Goal: Task Accomplishment & Management: Use online tool/utility

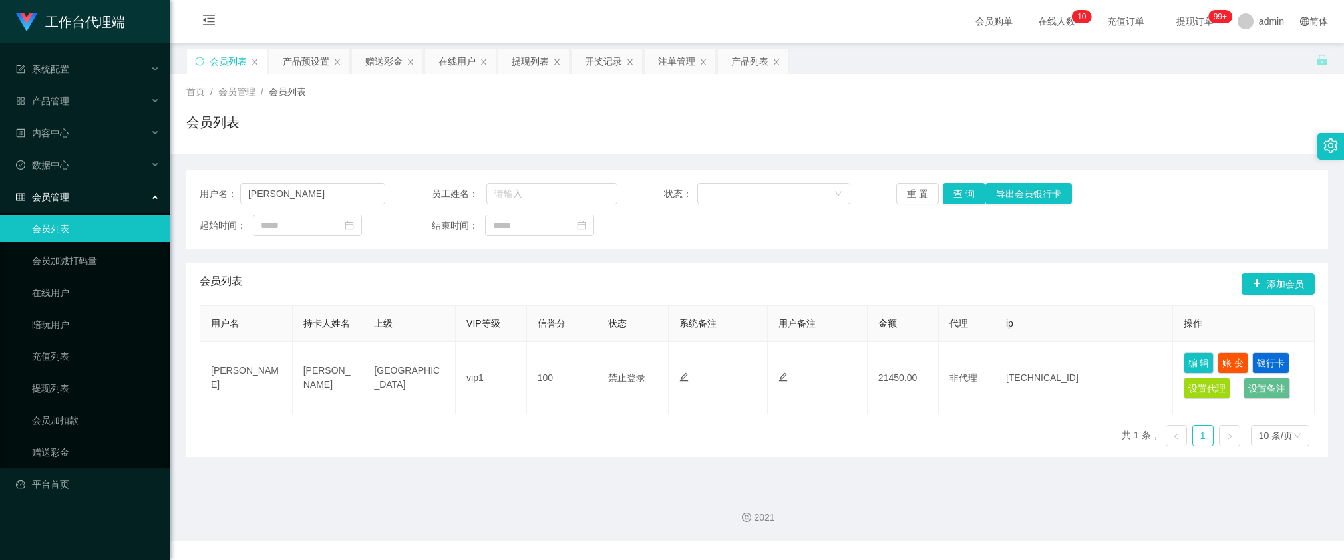
click at [664, 65] on div "注单管理" at bounding box center [676, 61] width 37 height 25
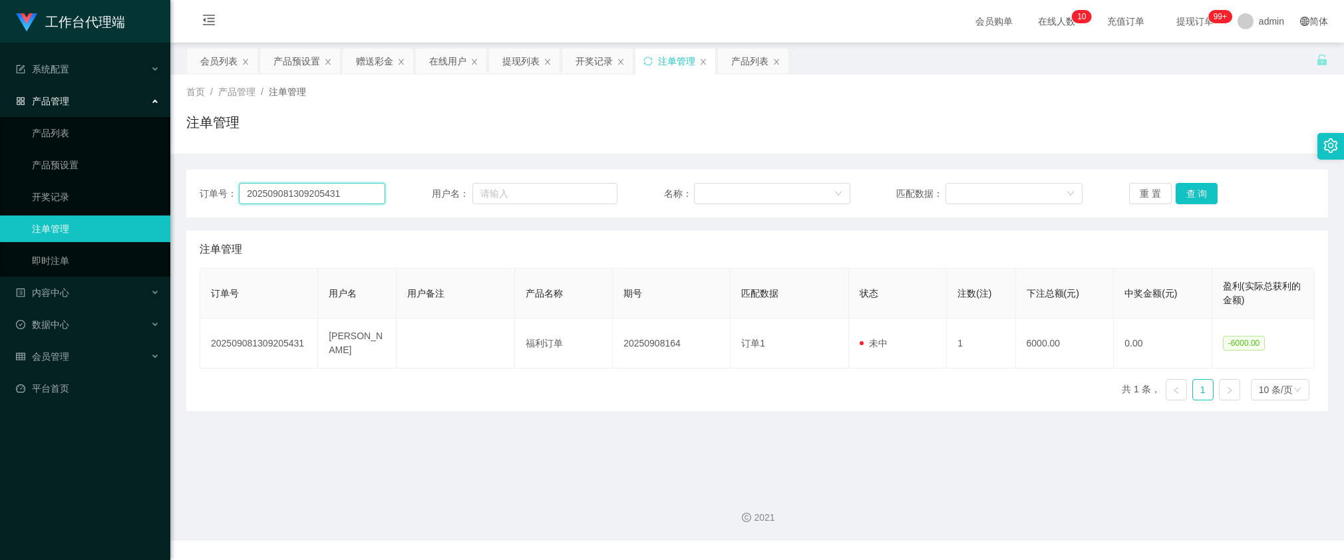
click at [344, 192] on input "202509081309205431" at bounding box center [312, 193] width 146 height 21
click at [533, 188] on input "text" at bounding box center [544, 193] width 145 height 21
paste input "26031960"
type input "26031960"
click at [1180, 187] on button "查 询" at bounding box center [1197, 193] width 43 height 21
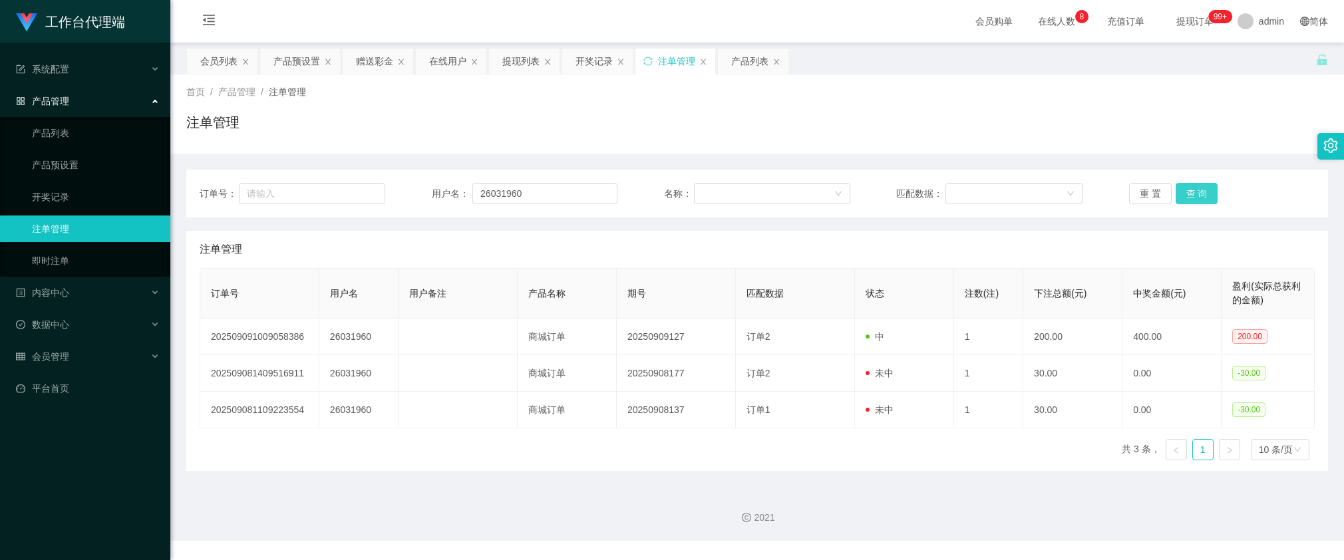
click at [1181, 191] on button "查 询" at bounding box center [1197, 193] width 43 height 21
click at [1181, 191] on div "重 置 查 询" at bounding box center [1222, 193] width 186 height 21
click at [1190, 193] on button "查 询" at bounding box center [1197, 193] width 43 height 21
click at [1190, 193] on div "重 置 查 询" at bounding box center [1222, 193] width 186 height 21
drag, startPoint x: 1190, startPoint y: 193, endPoint x: 794, endPoint y: 297, distance: 409.3
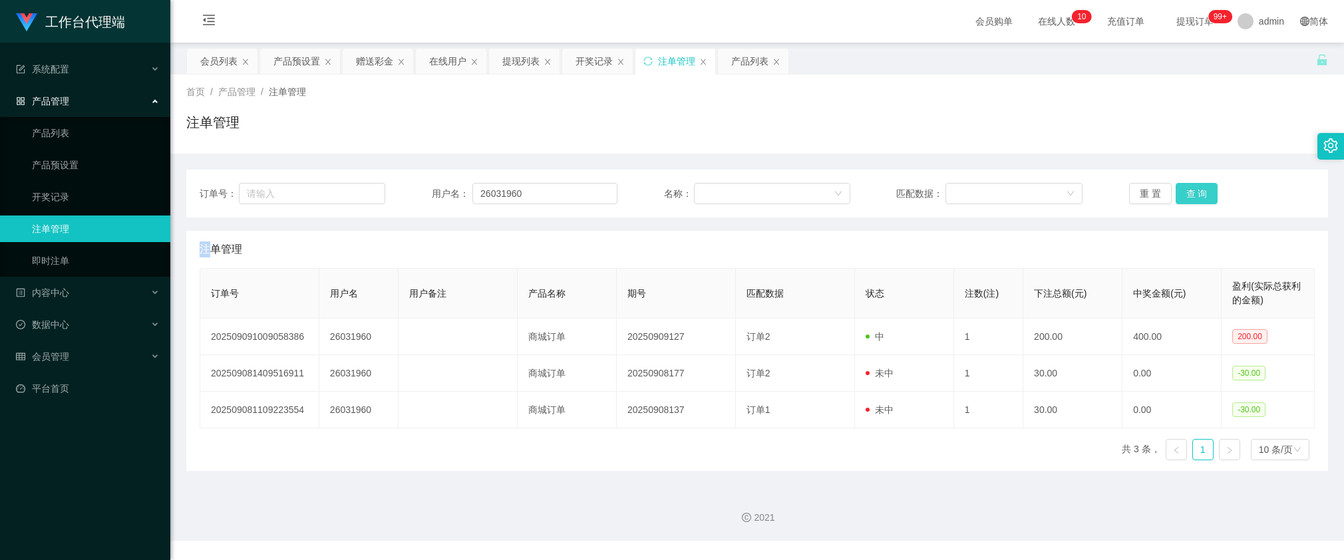
click at [1186, 196] on button "查 询" at bounding box center [1197, 193] width 43 height 21
click at [1188, 197] on button "查 询" at bounding box center [1197, 193] width 43 height 21
click at [1188, 197] on div "重 置 查 询" at bounding box center [1222, 193] width 186 height 21
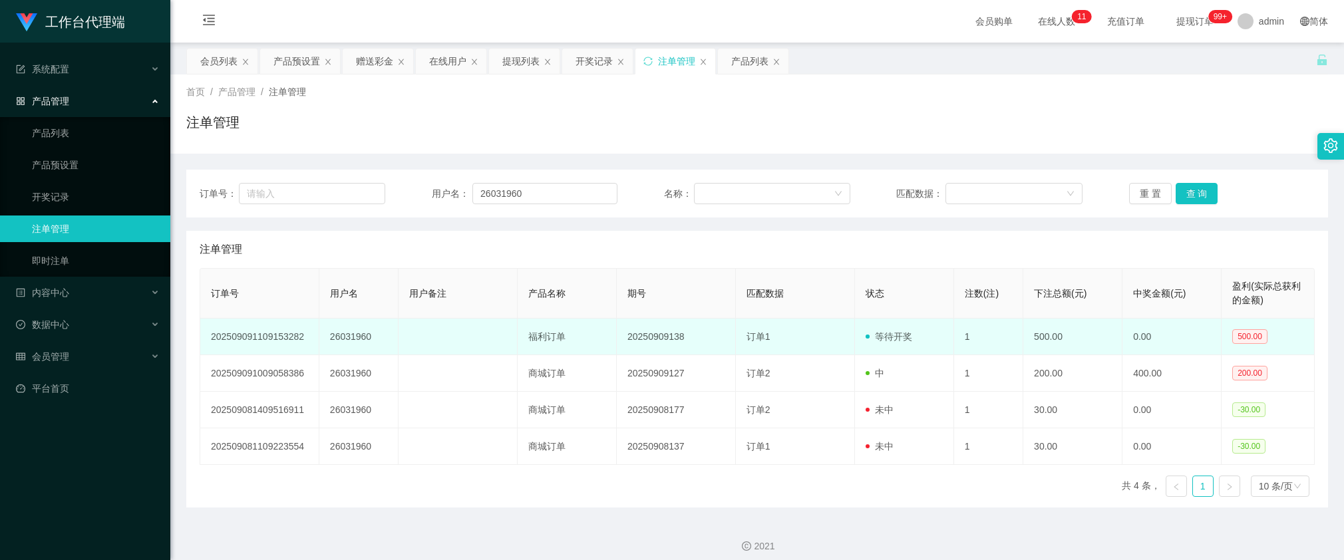
click at [992, 324] on td "1" at bounding box center [988, 337] width 69 height 37
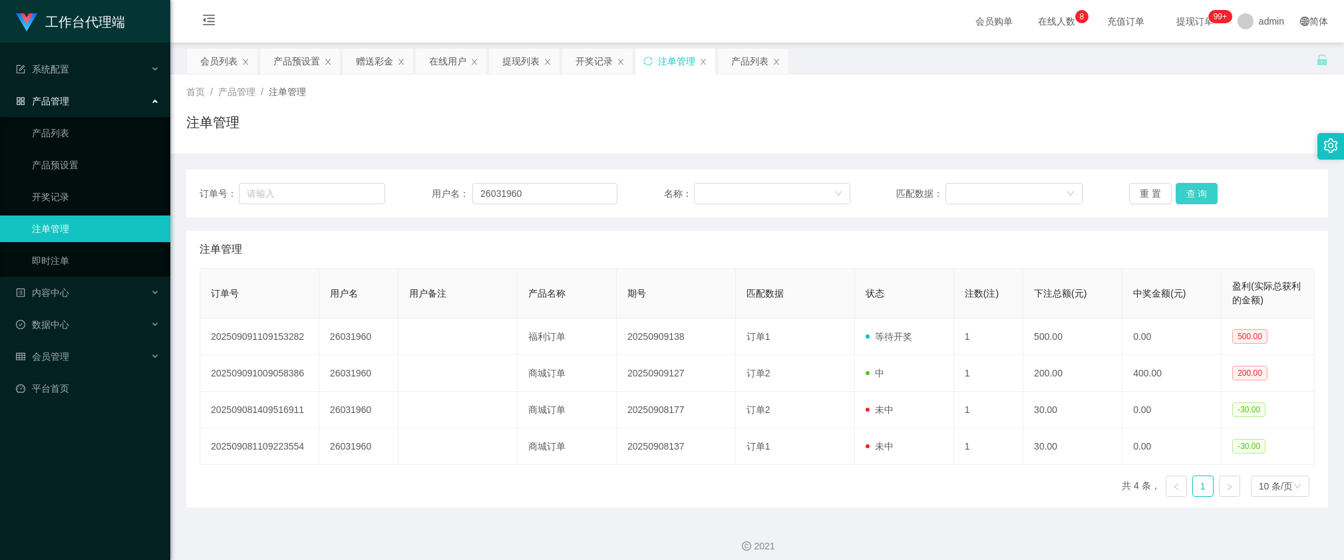
click at [1196, 192] on button "查 询" at bounding box center [1197, 193] width 43 height 21
drag, startPoint x: 521, startPoint y: 198, endPoint x: 526, endPoint y: 163, distance: 35.6
click at [521, 198] on input "26031960" at bounding box center [544, 193] width 145 height 21
drag, startPoint x: 358, startPoint y: 58, endPoint x: 381, endPoint y: 116, distance: 63.0
click at [358, 58] on div "赠送彩金" at bounding box center [374, 61] width 37 height 25
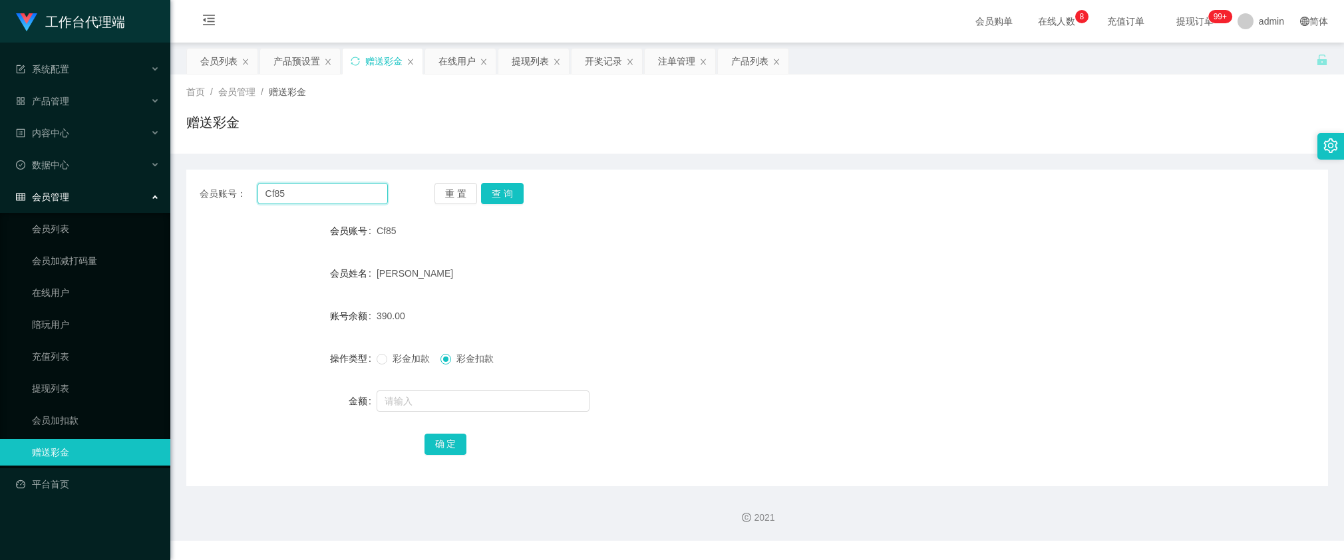
click at [351, 184] on input "Cf85" at bounding box center [323, 193] width 130 height 21
paste input "26031960"
type input "26031960"
click at [516, 190] on button "查 询" at bounding box center [502, 193] width 43 height 21
click at [516, 190] on div "重 置 查 询" at bounding box center [529, 193] width 188 height 21
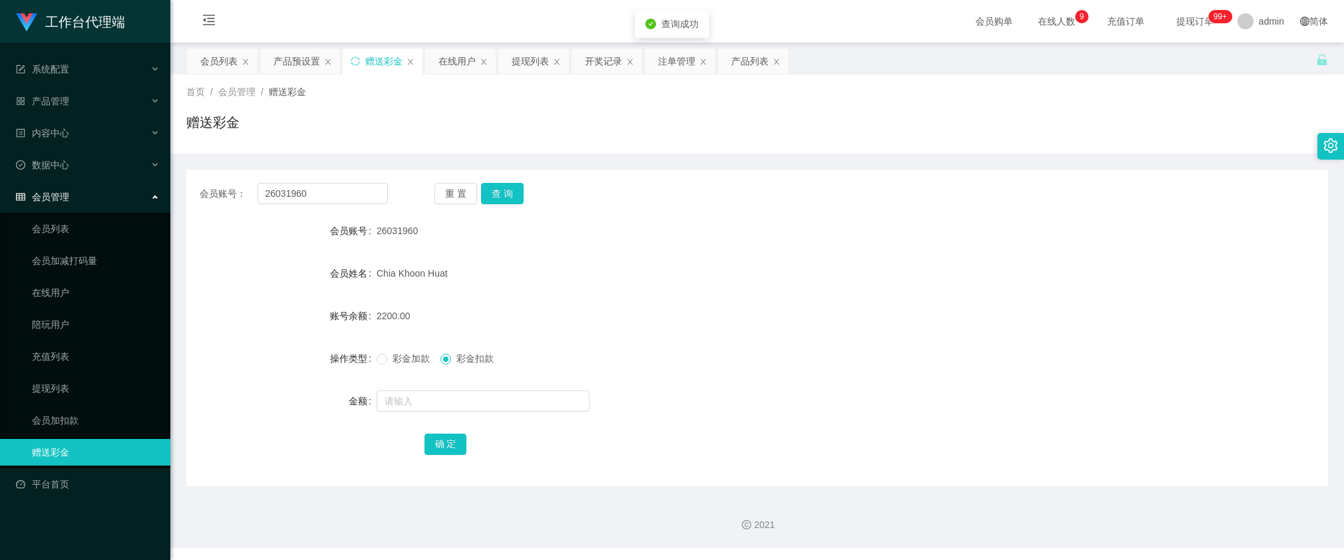
click at [377, 315] on span "2200.00" at bounding box center [394, 316] width 34 height 11
click at [401, 323] on div "2200.00" at bounding box center [710, 316] width 666 height 27
